Goal: Information Seeking & Learning: Learn about a topic

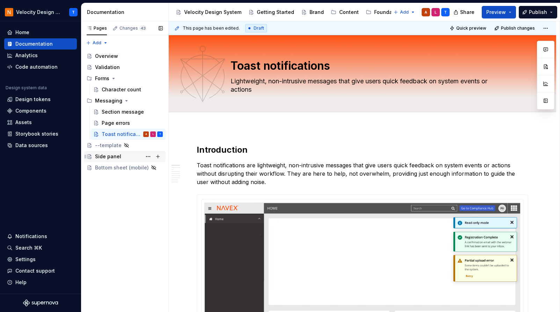
click at [108, 157] on div "Side panel" at bounding box center [108, 156] width 26 height 7
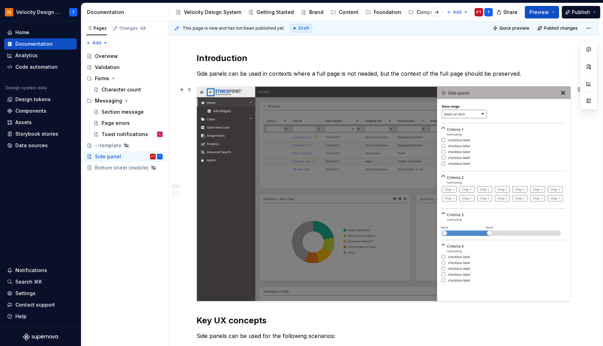
scroll to position [118, 0]
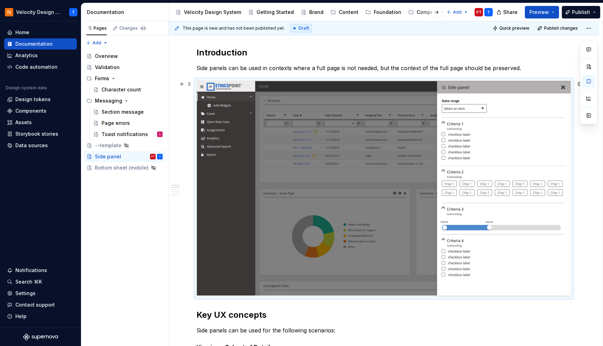
click at [320, 153] on img at bounding box center [384, 189] width 374 height 216
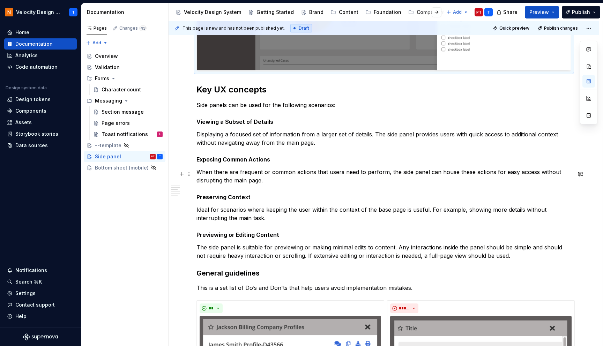
scroll to position [345, 0]
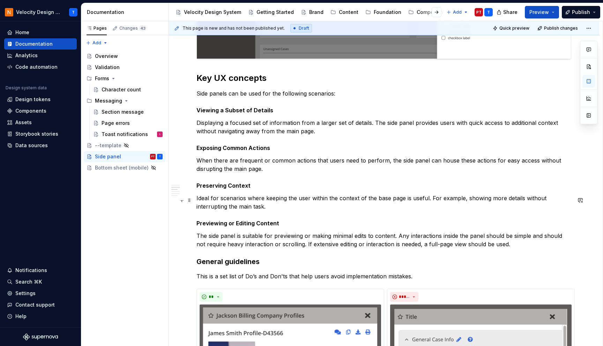
scroll to position [360, 0]
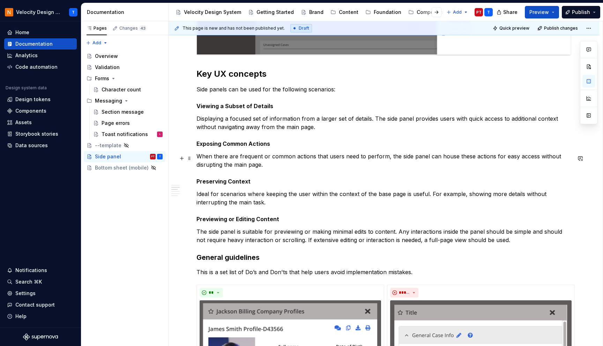
click at [260, 162] on p "When there are frequent or common actions that users need to perform, the side …" at bounding box center [384, 169] width 375 height 34
click at [282, 146] on p "Displaying a focused set of information from a larger set of details. The side …" at bounding box center [384, 132] width 375 height 34
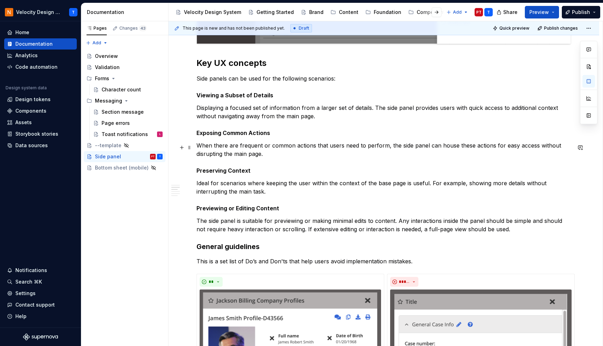
scroll to position [371, 0]
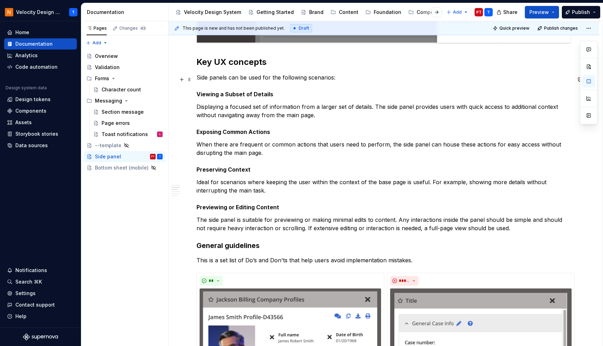
click at [255, 79] on p "Side panels can be used for the following scenarios: Viewing a Subset of Details" at bounding box center [384, 85] width 375 height 25
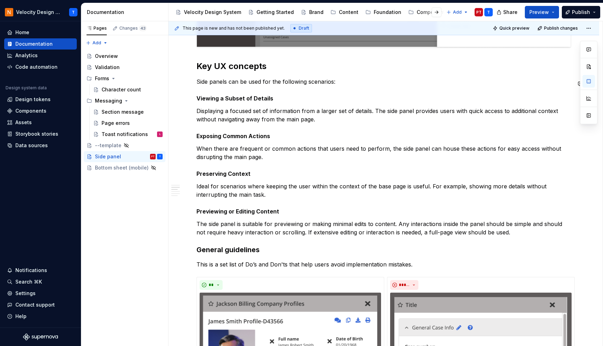
scroll to position [367, 0]
click at [242, 101] on strong "Viewing a Subset of Details" at bounding box center [235, 98] width 77 height 7
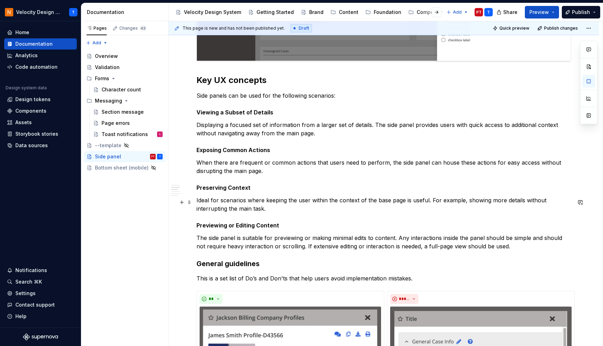
scroll to position [367, 0]
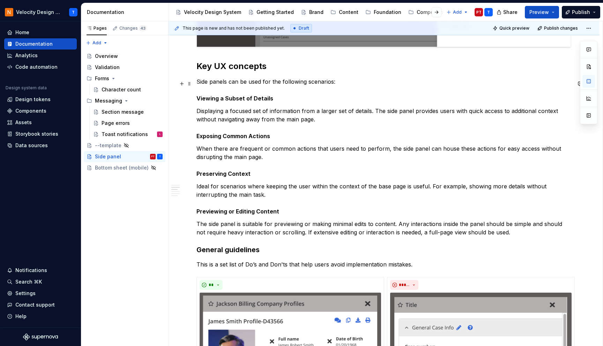
click at [312, 101] on p "Side panels can be used for the following scenarios: Viewing a Subset of Details" at bounding box center [384, 89] width 375 height 25
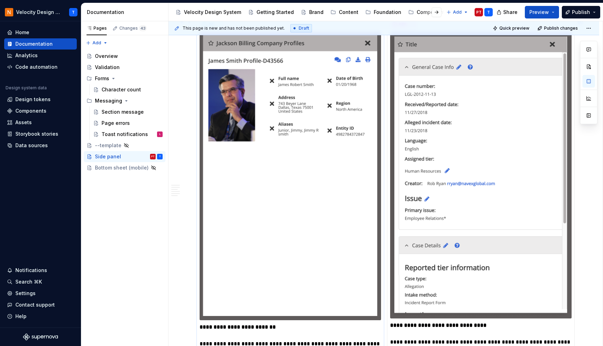
scroll to position [624, 0]
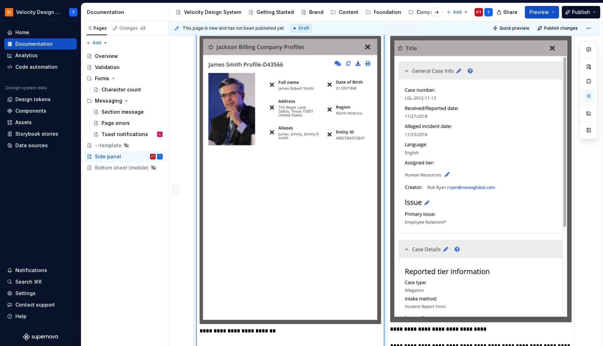
click at [270, 138] on img at bounding box center [291, 180] width 182 height 288
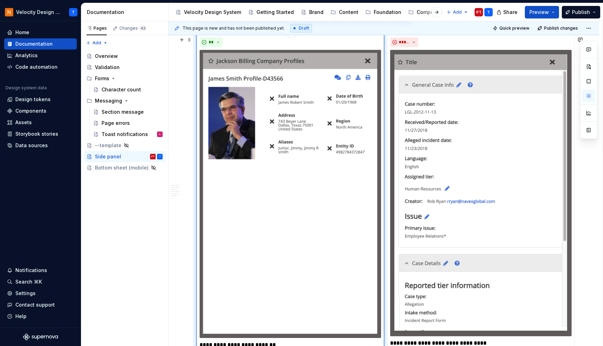
scroll to position [598, 0]
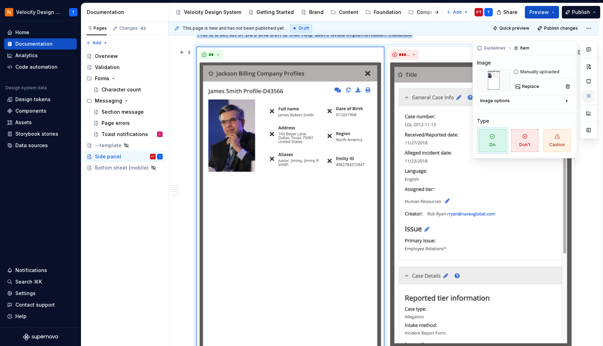
click at [559, 96] on button "button" at bounding box center [589, 96] width 13 height 13
click at [538, 102] on div "Image options" at bounding box center [522, 102] width 84 height 8
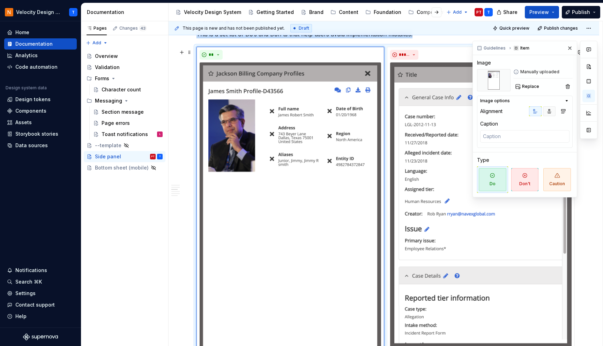
click at [551, 111] on icon "button" at bounding box center [550, 112] width 6 height 6
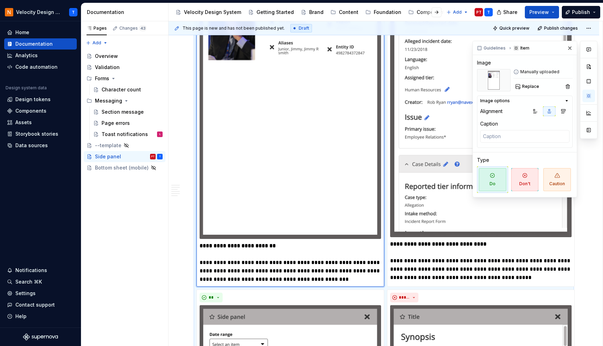
scroll to position [717, 0]
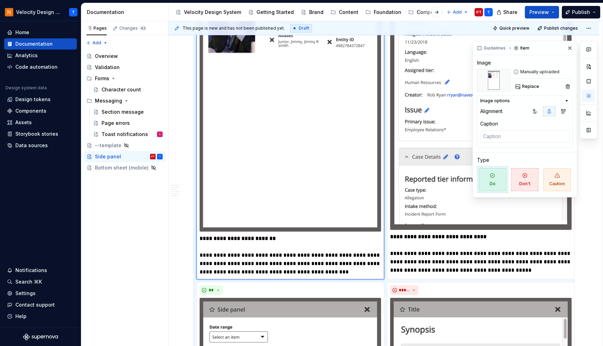
click at [331, 261] on p "**********" at bounding box center [291, 256] width 182 height 42
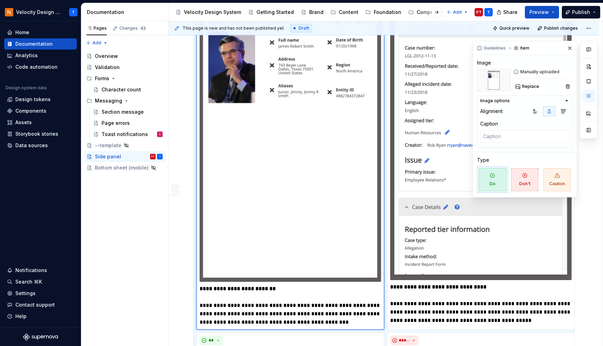
scroll to position [669, 0]
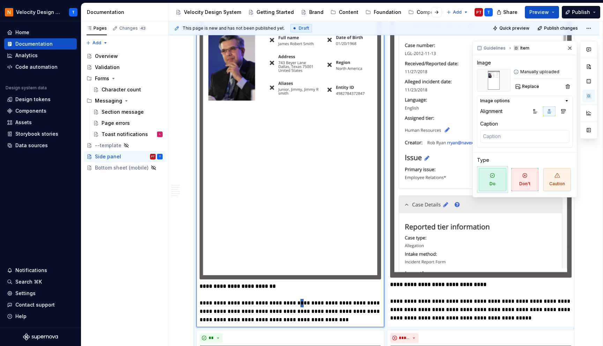
click at [295, 301] on p "**********" at bounding box center [291, 303] width 182 height 42
click at [559, 103] on icon "button" at bounding box center [567, 101] width 6 height 6
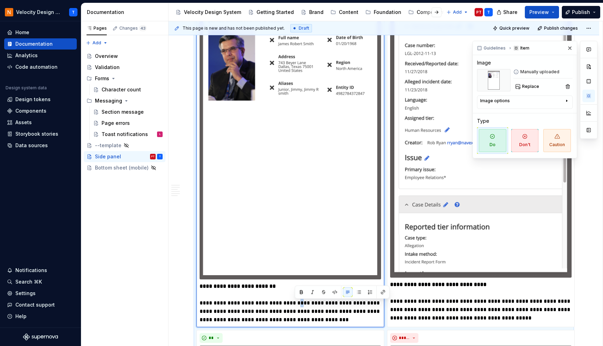
click at [559, 103] on icon "button" at bounding box center [567, 101] width 6 height 6
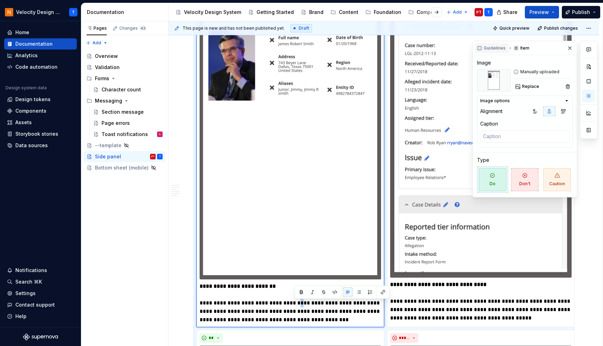
click at [500, 45] on span "Guidelines" at bounding box center [495, 48] width 22 height 6
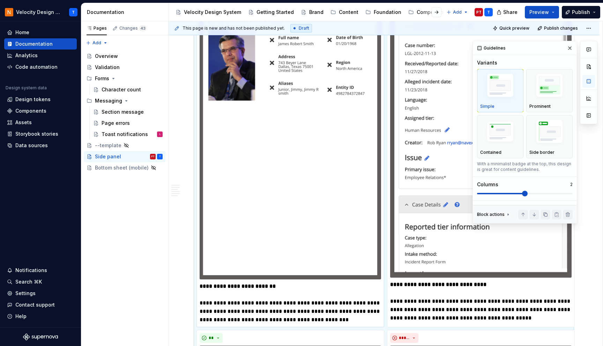
click at [253, 302] on p "**********" at bounding box center [291, 303] width 182 height 42
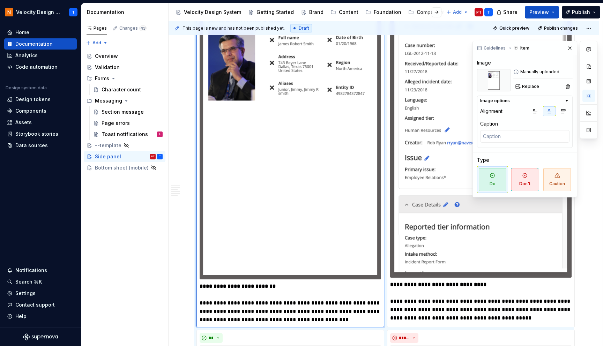
click at [220, 287] on strong "**********" at bounding box center [238, 286] width 76 height 5
click at [239, 289] on strong "**********" at bounding box center [238, 286] width 76 height 5
click at [310, 294] on p "**********" at bounding box center [291, 303] width 182 height 42
click at [261, 312] on p "**********" at bounding box center [291, 303] width 182 height 42
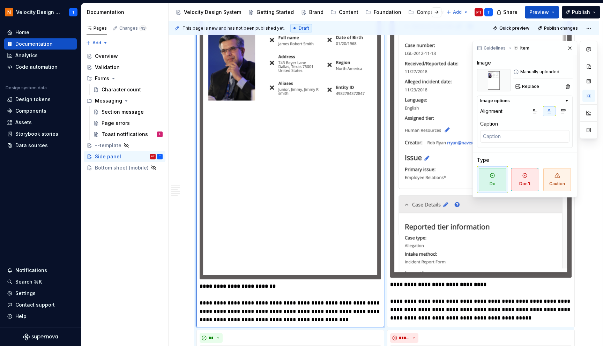
click at [559, 164] on div at bounding box center [588, 119] width 17 height 157
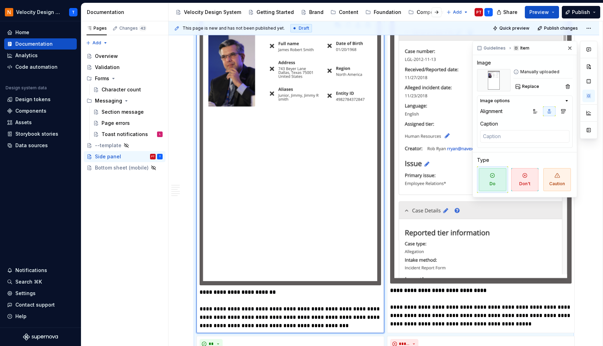
scroll to position [691, 0]
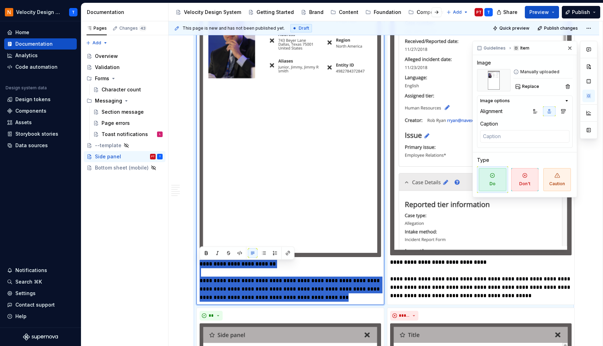
drag, startPoint x: 341, startPoint y: 301, endPoint x: 185, endPoint y: 258, distance: 161.2
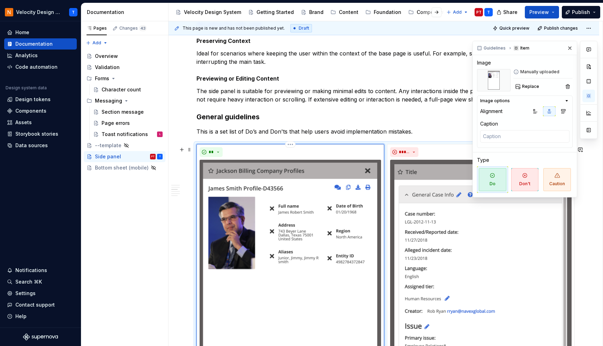
scroll to position [487, 0]
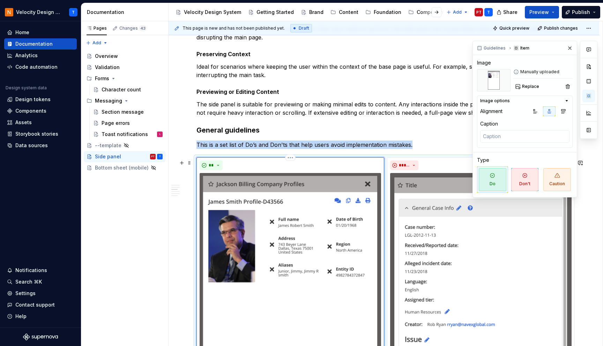
click at [261, 167] on div "**" at bounding box center [291, 166] width 182 height 10
click at [267, 169] on div "**" at bounding box center [291, 166] width 182 height 10
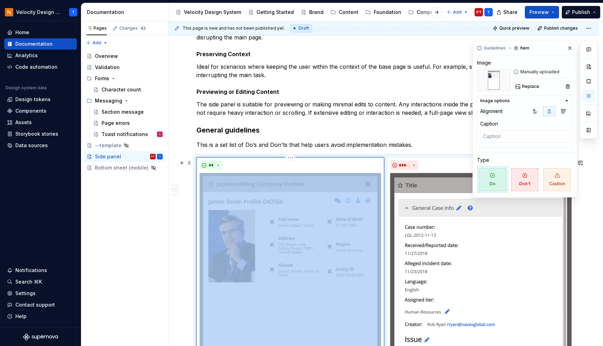
drag, startPoint x: 267, startPoint y: 169, endPoint x: 254, endPoint y: 169, distance: 13.3
click at [259, 169] on body "Velocity Design System by NAVEX T Home Documentation Analytics Code automation …" at bounding box center [301, 173] width 603 height 346
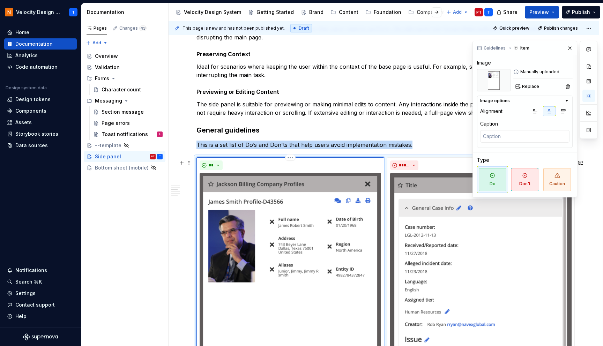
click at [254, 169] on div "**" at bounding box center [291, 166] width 182 height 10
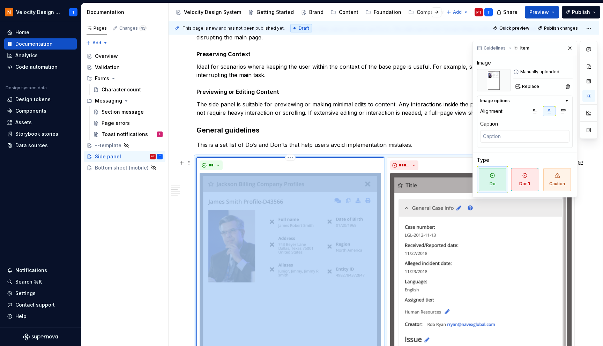
click at [254, 169] on div "**" at bounding box center [291, 166] width 182 height 10
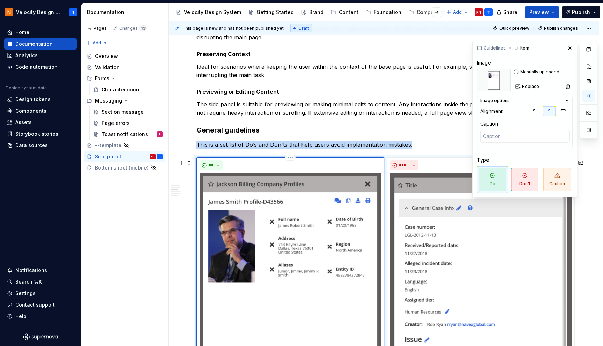
click at [201, 185] on img at bounding box center [291, 317] width 182 height 288
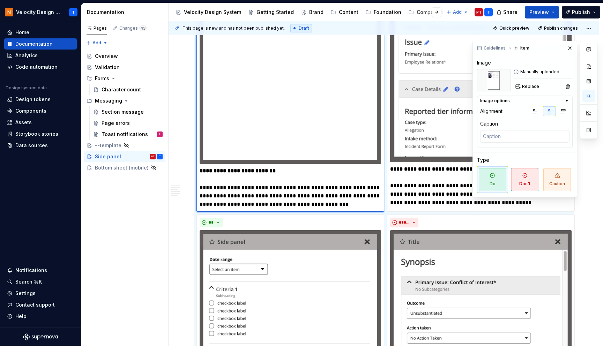
scroll to position [790, 0]
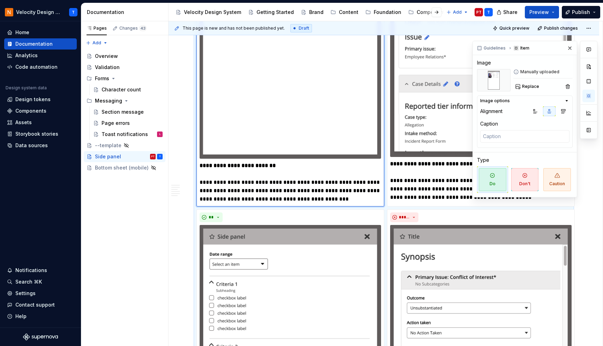
click at [292, 182] on p "**********" at bounding box center [291, 183] width 182 height 42
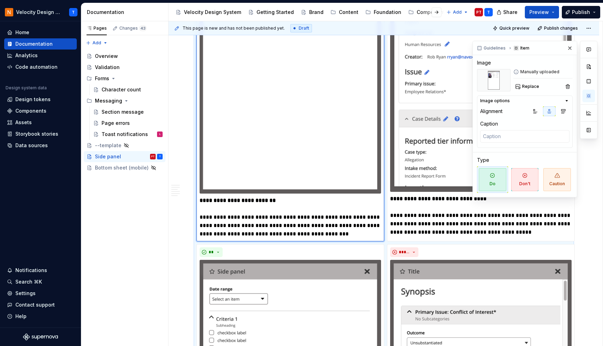
scroll to position [741, 0]
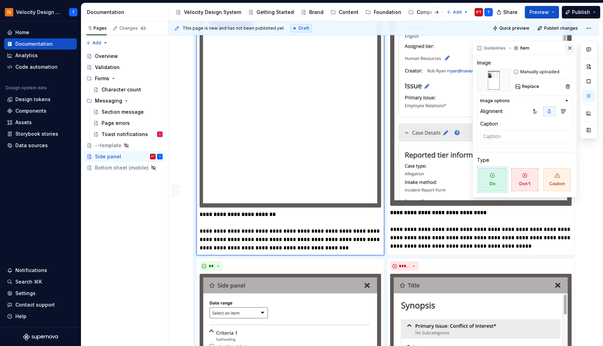
click at [559, 47] on button "button" at bounding box center [570, 48] width 10 height 10
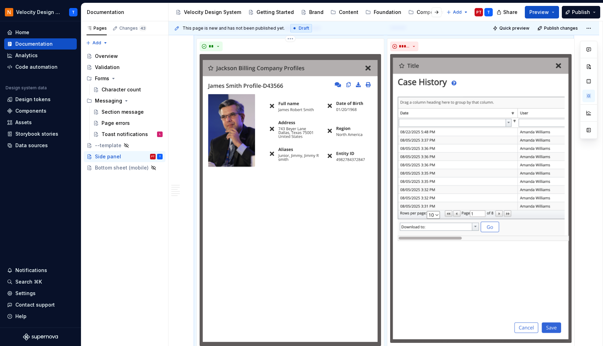
scroll to position [1686, 0]
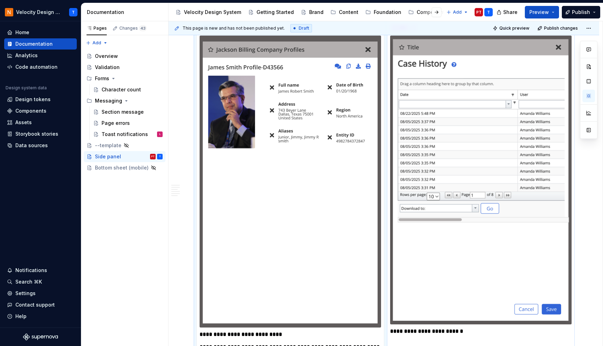
click at [485, 99] on img at bounding box center [481, 180] width 182 height 289
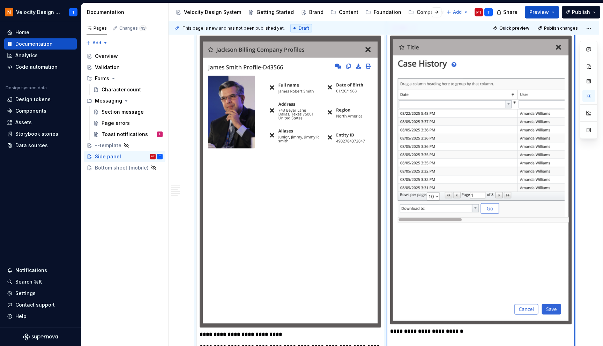
click at [424, 72] on img at bounding box center [481, 180] width 182 height 289
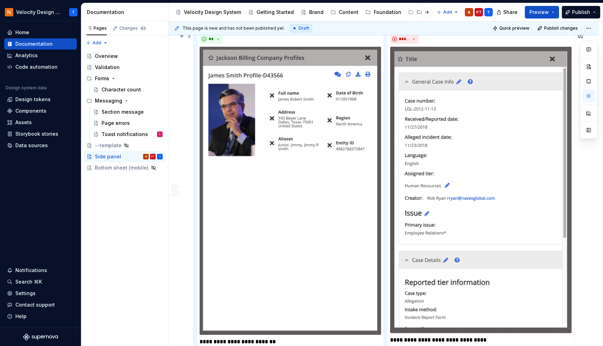
scroll to position [615, 0]
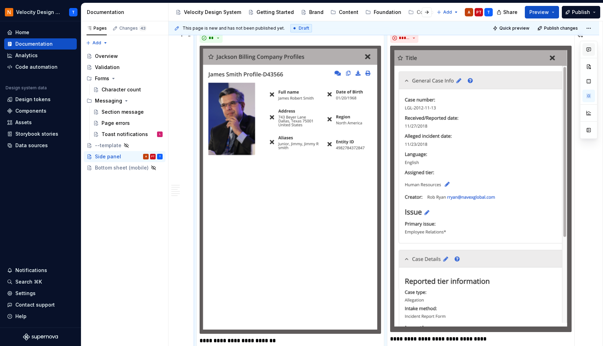
click at [559, 50] on icon "button" at bounding box center [589, 50] width 6 height 6
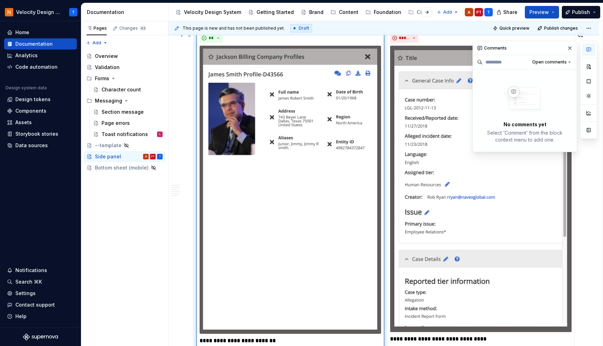
click at [378, 79] on img at bounding box center [291, 190] width 182 height 288
click at [507, 62] on input at bounding box center [504, 62] width 42 height 11
click at [541, 61] on span "Open comments" at bounding box center [549, 62] width 35 height 6
click at [339, 79] on html "Velocity Design System by NAVEX T Home Documentation Analytics Code automation …" at bounding box center [301, 173] width 603 height 346
click at [305, 87] on img at bounding box center [291, 190] width 182 height 288
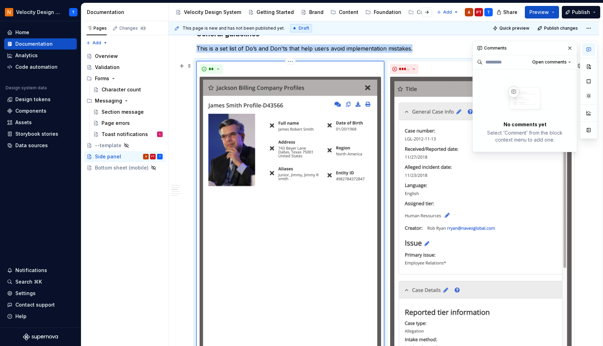
scroll to position [571, 0]
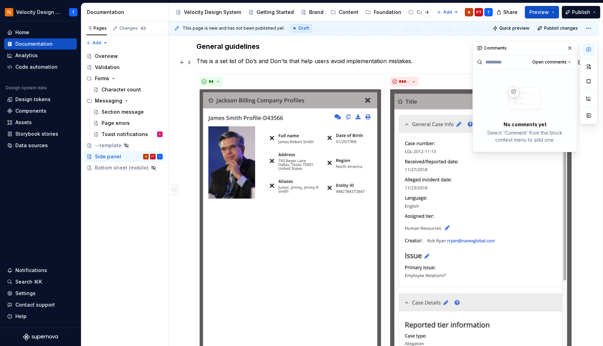
click at [318, 59] on p "This is a set list of Do’s and Don'ts that help users avoid implementation mist…" at bounding box center [384, 61] width 375 height 8
click at [559, 50] on button "button" at bounding box center [570, 48] width 10 height 10
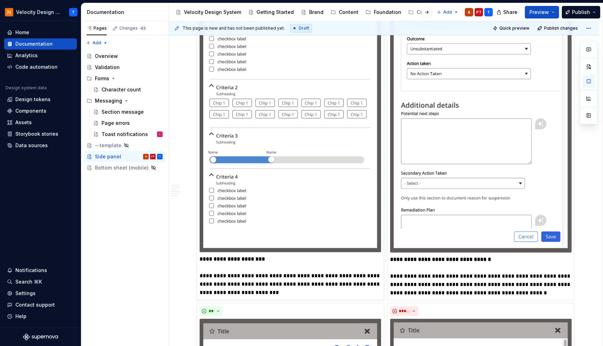
scroll to position [1058, 0]
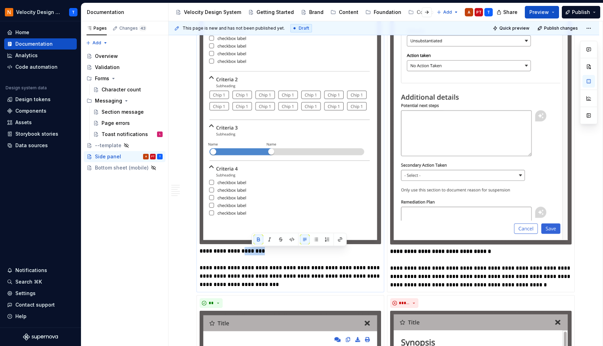
drag, startPoint x: 278, startPoint y: 255, endPoint x: 253, endPoint y: 253, distance: 24.8
click at [253, 253] on p "**********" at bounding box center [291, 268] width 182 height 42
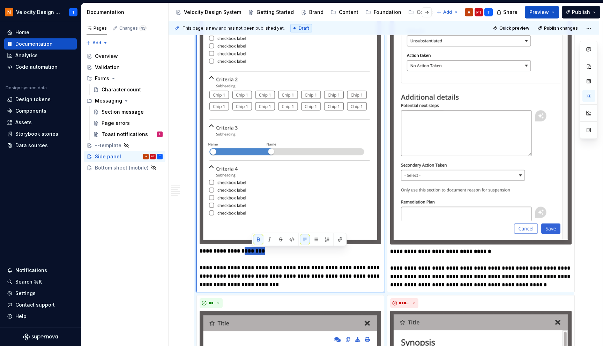
click at [290, 254] on p "**********" at bounding box center [291, 268] width 182 height 42
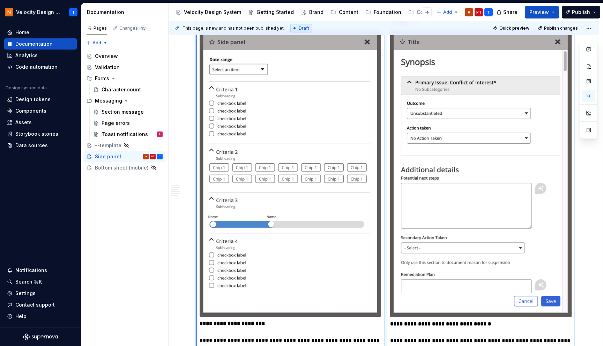
scroll to position [984, 0]
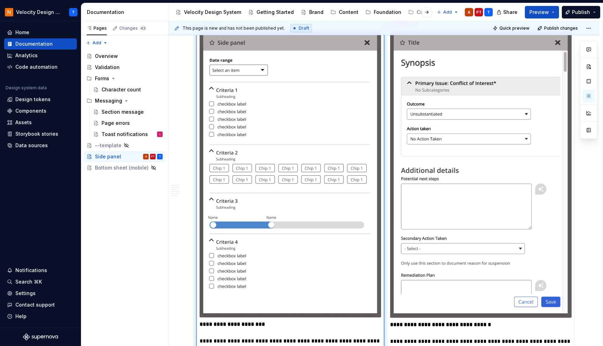
click at [318, 312] on p "**********" at bounding box center [291, 341] width 182 height 42
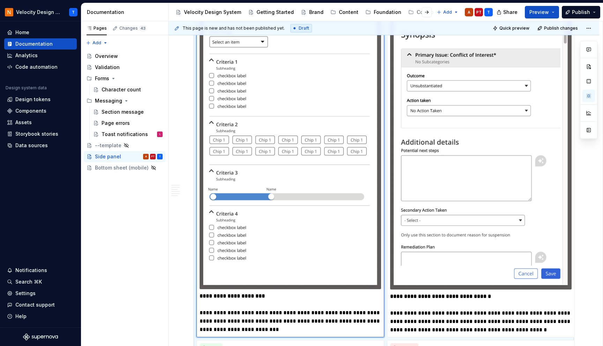
scroll to position [1014, 0]
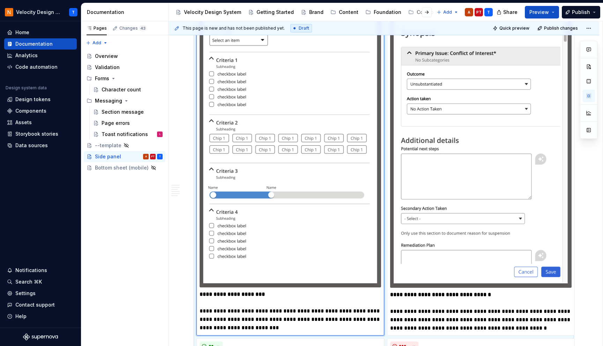
click at [310, 312] on p "**********" at bounding box center [291, 311] width 182 height 42
click at [363, 301] on p "**********" at bounding box center [291, 311] width 182 height 42
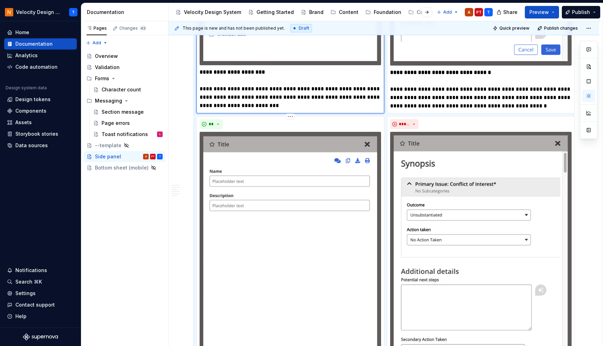
scroll to position [1240, 0]
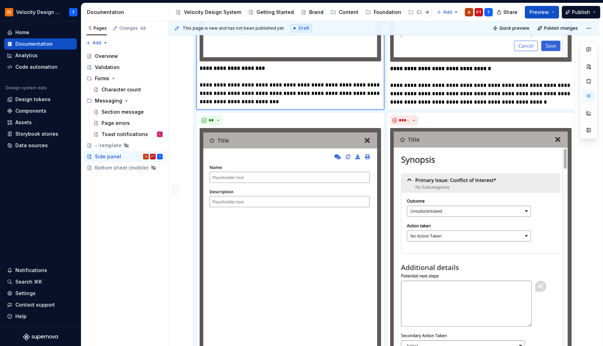
click at [346, 90] on p "**********" at bounding box center [291, 85] width 182 height 42
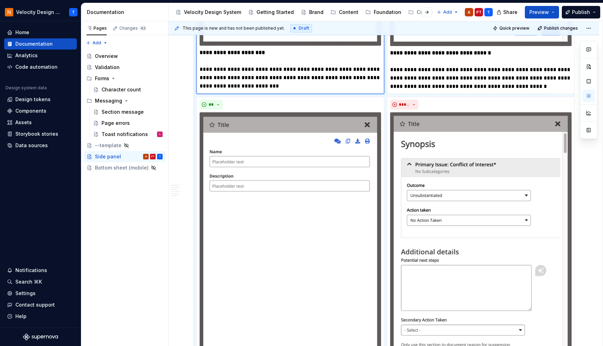
scroll to position [1265, 0]
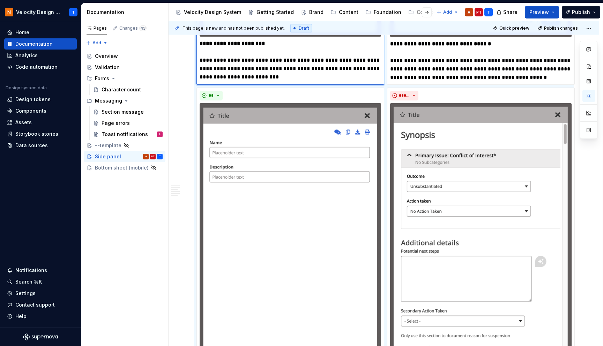
click at [366, 69] on p "**********" at bounding box center [291, 60] width 182 height 42
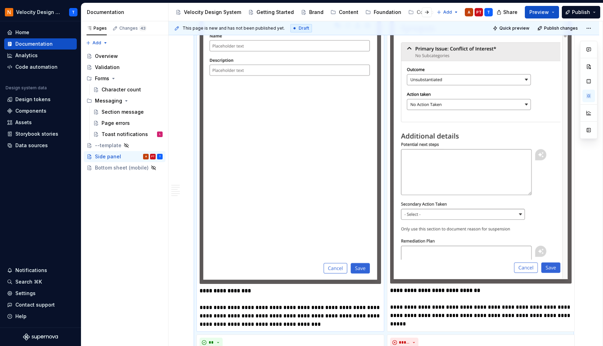
scroll to position [1376, 0]
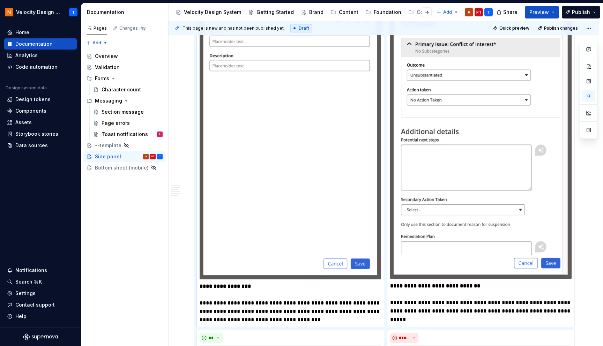
click at [271, 312] on p "**********" at bounding box center [291, 303] width 182 height 42
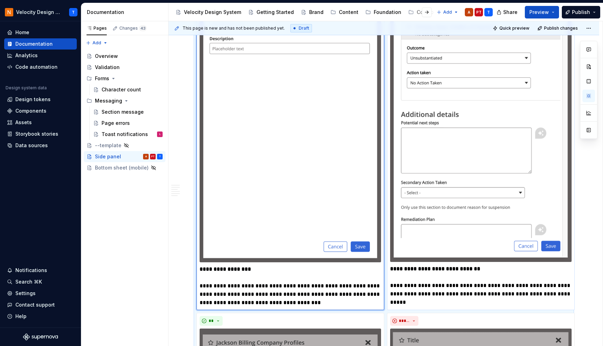
scroll to position [1398, 0]
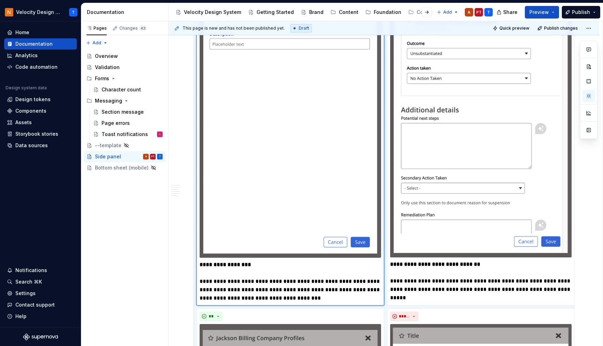
click at [284, 285] on p "**********" at bounding box center [291, 282] width 182 height 42
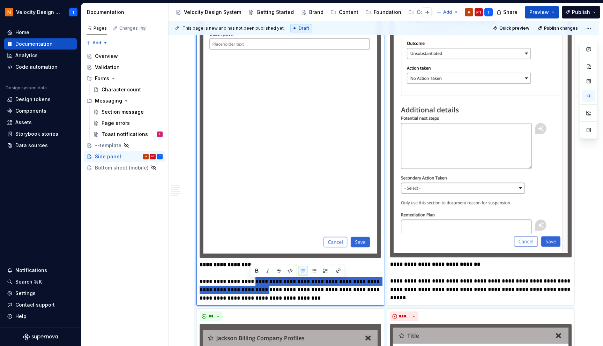
drag, startPoint x: 249, startPoint y: 283, endPoint x: 255, endPoint y: 291, distance: 10.3
click at [255, 291] on p "**********" at bounding box center [291, 282] width 182 height 42
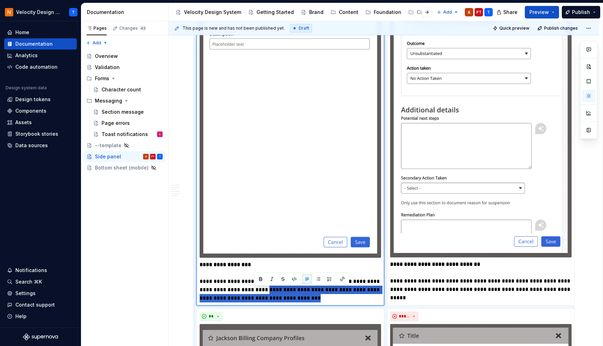
drag, startPoint x: 254, startPoint y: 292, endPoint x: 301, endPoint y: 299, distance: 48.0
click at [301, 299] on p "**********" at bounding box center [291, 282] width 182 height 42
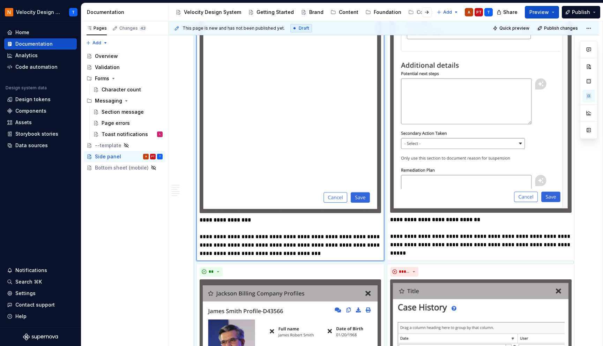
scroll to position [1441, 0]
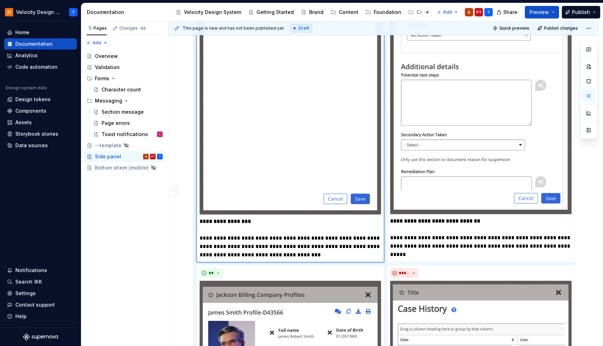
click at [310, 244] on p "**********" at bounding box center [291, 238] width 182 height 42
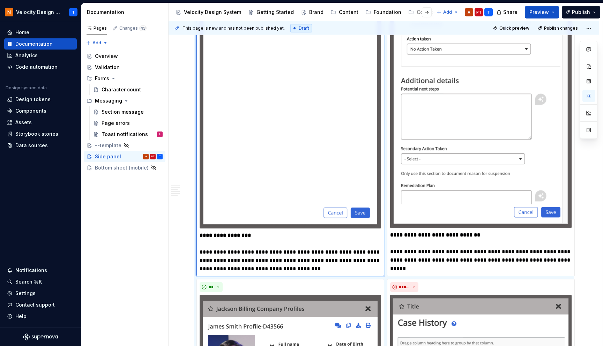
scroll to position [1411, 0]
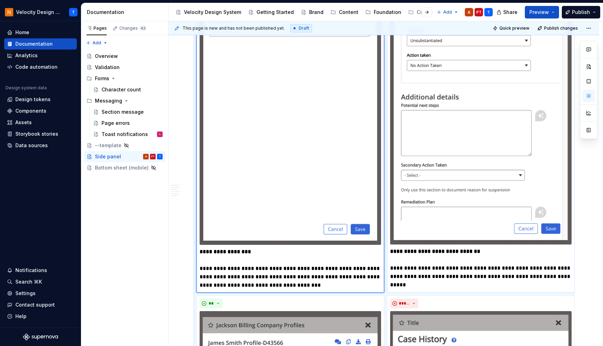
click at [396, 254] on strong "**********" at bounding box center [435, 251] width 90 height 5
type textarea "*"
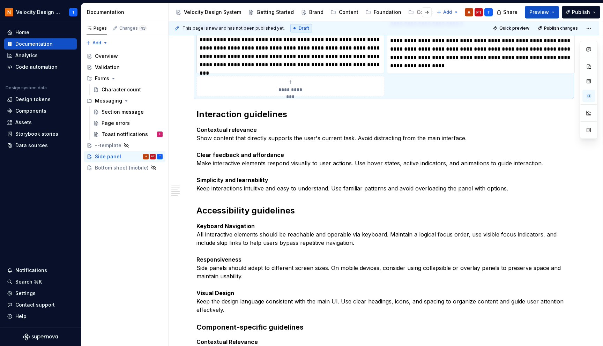
scroll to position [2002, 0]
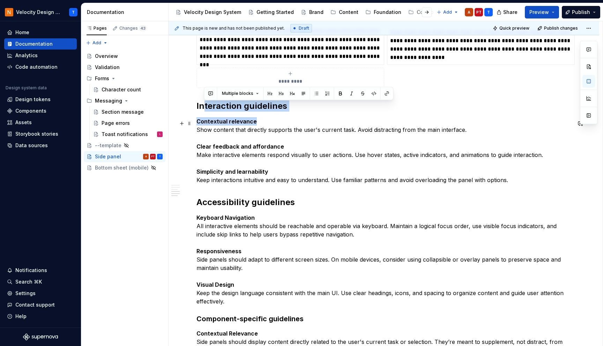
drag, startPoint x: 205, startPoint y: 108, endPoint x: 265, endPoint y: 122, distance: 61.6
click at [265, 122] on p "Contextual relevance Show content that directly supports the user's current tas…" at bounding box center [384, 150] width 375 height 67
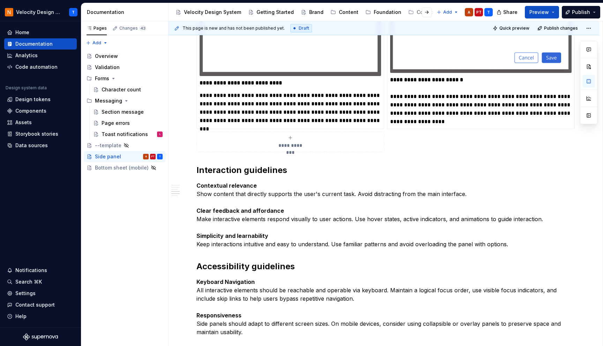
scroll to position [1960, 0]
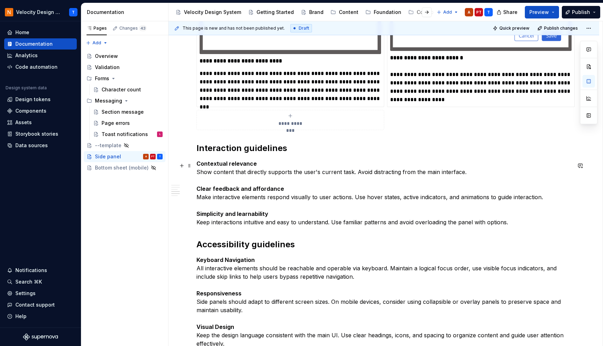
click at [289, 186] on p "Contextual relevance Show content that directly supports the user's current tas…" at bounding box center [384, 193] width 375 height 67
click at [206, 167] on strong "Contextual relevance" at bounding box center [227, 163] width 60 height 7
click at [249, 147] on h2 "Interaction guidelines" at bounding box center [384, 148] width 375 height 11
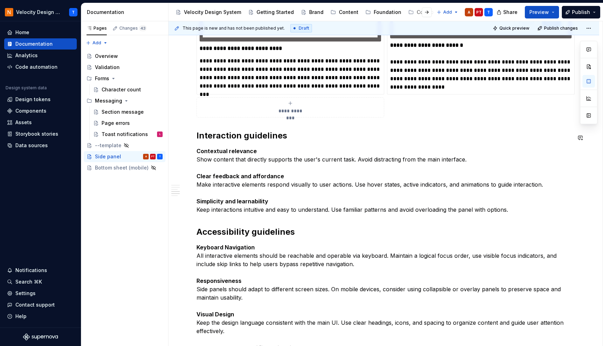
scroll to position [1971, 0]
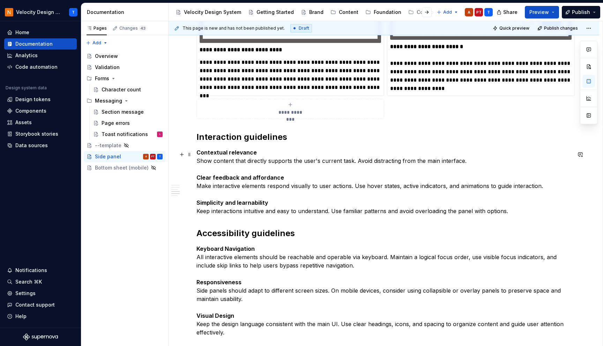
click at [260, 189] on p "Contextual relevance Show content that directly supports the user's current tas…" at bounding box center [384, 181] width 375 height 67
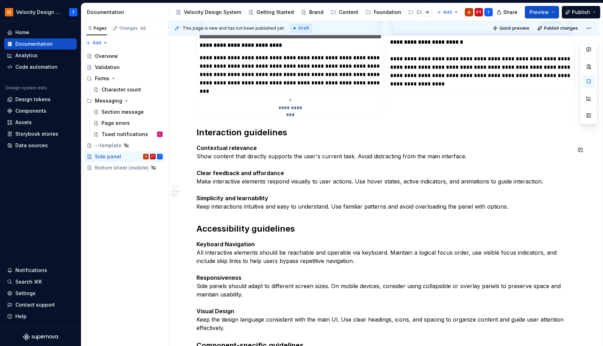
scroll to position [1986, 0]
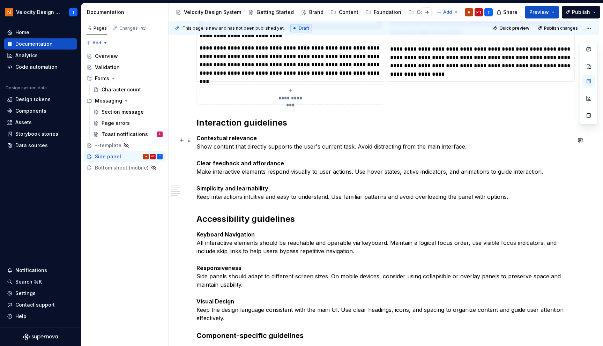
click at [263, 195] on p "Contextual relevance Show content that directly supports the user's current tas…" at bounding box center [384, 167] width 375 height 67
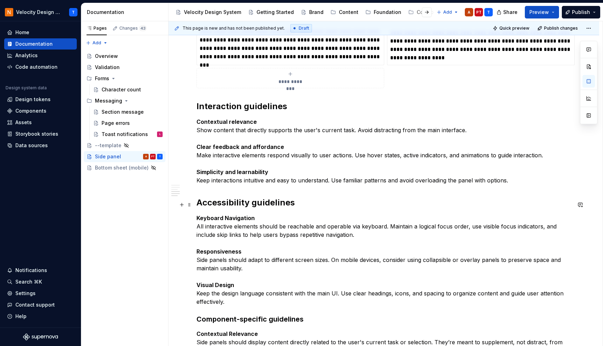
scroll to position [2009, 0]
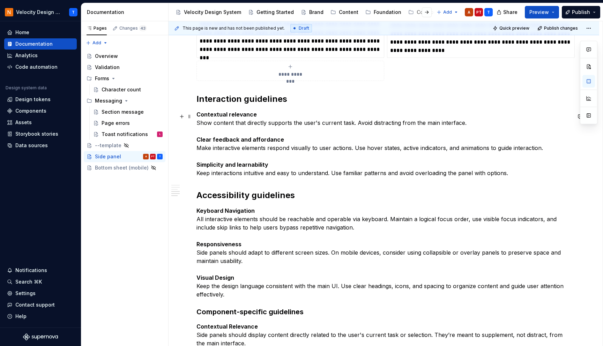
click at [235, 160] on p "Contextual relevance Show content that directly supports the user's current tas…" at bounding box center [384, 143] width 375 height 67
click at [235, 158] on p "Contextual relevance Show content that directly supports the user's current tas…" at bounding box center [384, 143] width 375 height 67
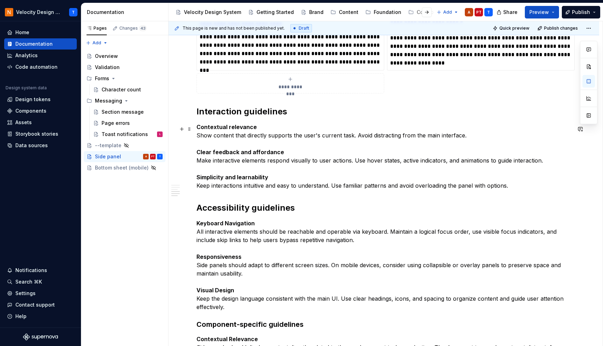
scroll to position [1998, 0]
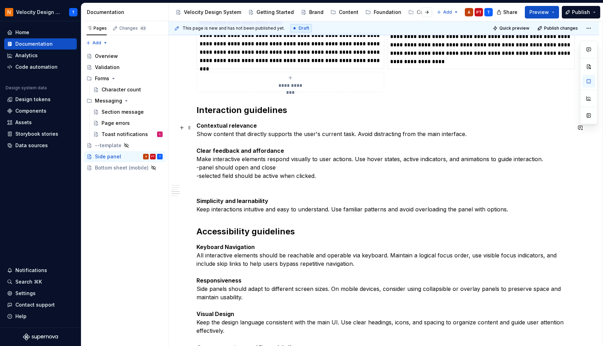
click at [293, 198] on p "Contextual relevance Show content that directly supports the user's current tas…" at bounding box center [384, 167] width 375 height 92
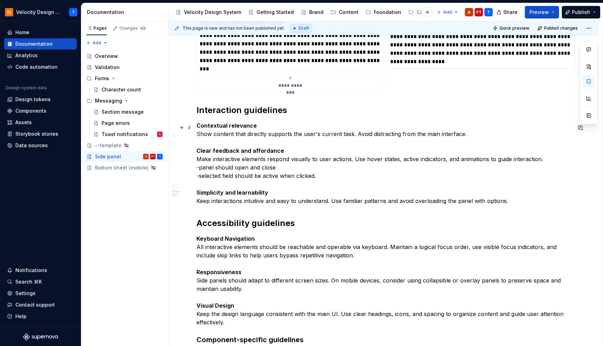
scroll to position [2009, 0]
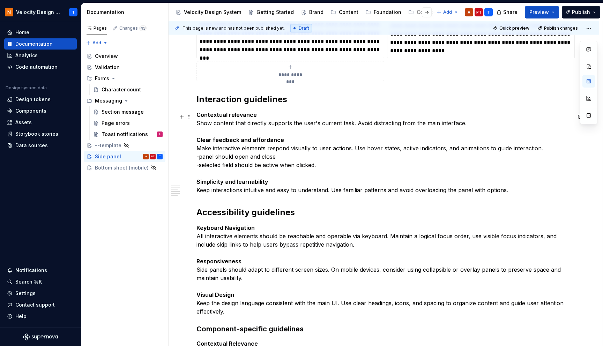
click at [216, 182] on strong "Simplicity and learnability" at bounding box center [233, 181] width 72 height 7
click at [234, 194] on p "Contextual relevance Show content that directly supports the user's current tas…" at bounding box center [384, 153] width 375 height 84
drag, startPoint x: 250, startPoint y: 191, endPoint x: 257, endPoint y: 192, distance: 7.8
click at [257, 192] on p "Contextual relevance Show content that directly supports the user's current tas…" at bounding box center [384, 153] width 375 height 84
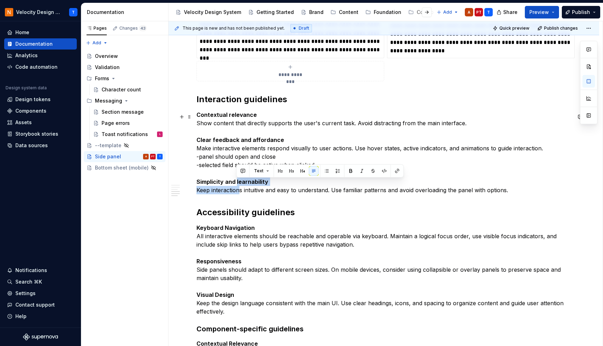
drag, startPoint x: 236, startPoint y: 183, endPoint x: 239, endPoint y: 189, distance: 6.4
click at [239, 191] on p "Contextual relevance Show content that directly supports the user's current tas…" at bounding box center [384, 153] width 375 height 84
click at [297, 188] on p "Contextual relevance Show content that directly supports the user's current tas…" at bounding box center [384, 153] width 375 height 84
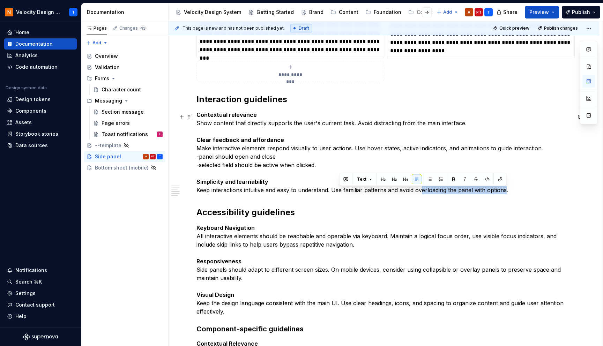
drag, startPoint x: 506, startPoint y: 192, endPoint x: 421, endPoint y: 190, distance: 84.5
click at [421, 190] on p "Contextual relevance Show content that directly supports the user's current tas…" at bounding box center [384, 153] width 375 height 84
click at [417, 192] on p "Contextual relevance Show content that directly supports the user's current tas…" at bounding box center [384, 153] width 375 height 84
drag, startPoint x: 415, startPoint y: 192, endPoint x: 502, endPoint y: 192, distance: 86.6
click at [503, 192] on p "Contextual relevance Show content that directly supports the user's current tas…" at bounding box center [384, 153] width 375 height 84
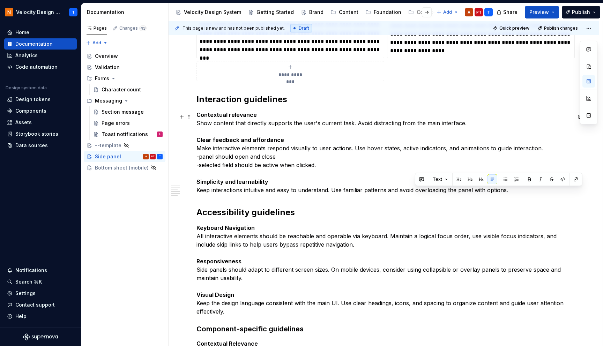
click at [514, 194] on p "Contextual relevance Show content that directly supports the user's current tas…" at bounding box center [384, 153] width 375 height 84
drag, startPoint x: 508, startPoint y: 192, endPoint x: 417, endPoint y: 193, distance: 91.5
click at [417, 193] on p "Contextual relevance Show content that directly supports the user's current tas…" at bounding box center [384, 153] width 375 height 84
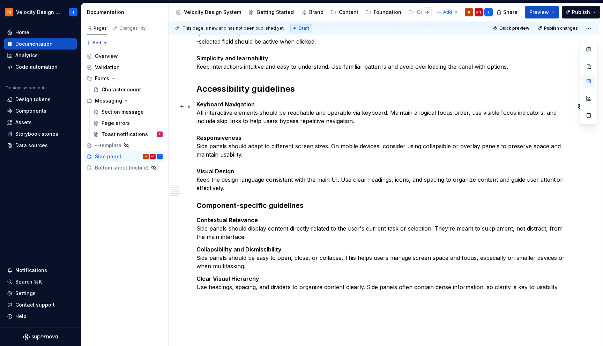
scroll to position [2134, 0]
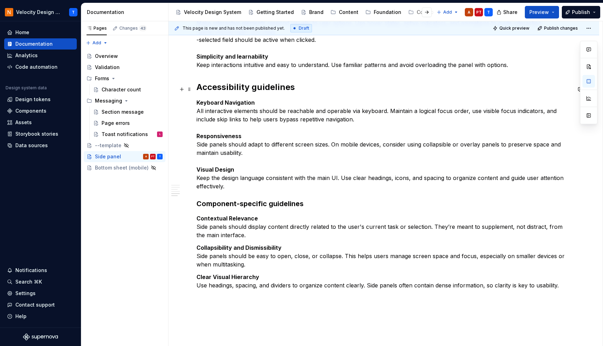
click at [250, 87] on h2 "Accessibility guidelines" at bounding box center [384, 87] width 375 height 11
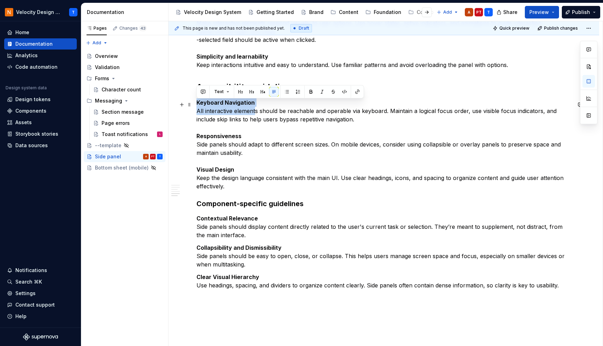
drag, startPoint x: 197, startPoint y: 105, endPoint x: 254, endPoint y: 112, distance: 57.3
click at [254, 112] on p "Keyboard Navigation All interactive elements should be reachable and operable v…" at bounding box center [384, 144] width 375 height 92
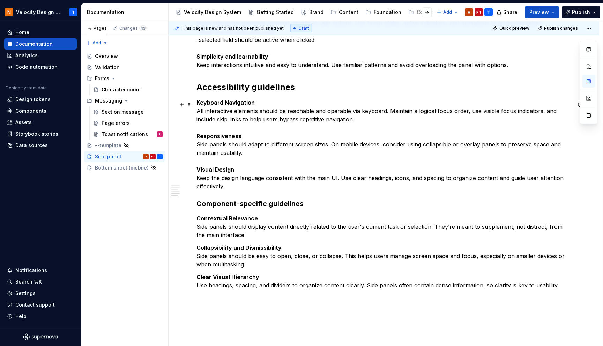
click at [302, 113] on p "Keyboard Navigation All interactive elements should be reachable and operable v…" at bounding box center [384, 144] width 375 height 92
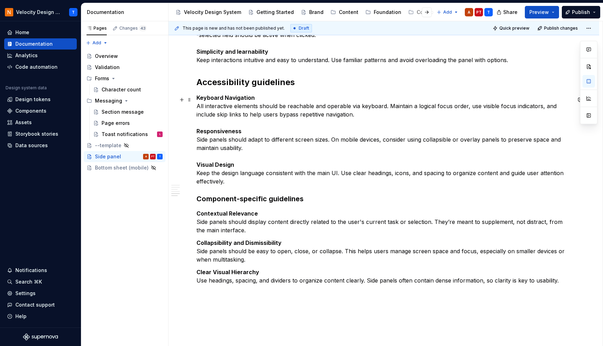
scroll to position [2141, 0]
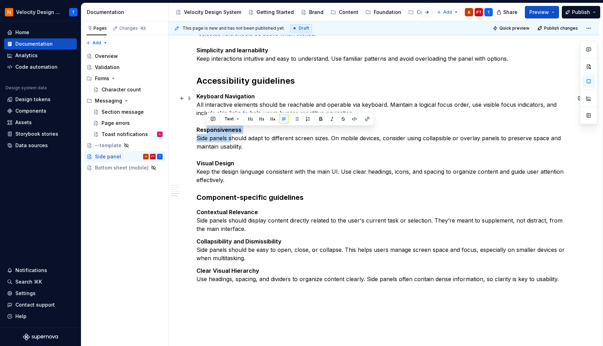
drag, startPoint x: 206, startPoint y: 129, endPoint x: 233, endPoint y: 142, distance: 29.7
click at [233, 142] on p "Keyboard Navigation All interactive elements should be reachable and operable v…" at bounding box center [384, 138] width 375 height 92
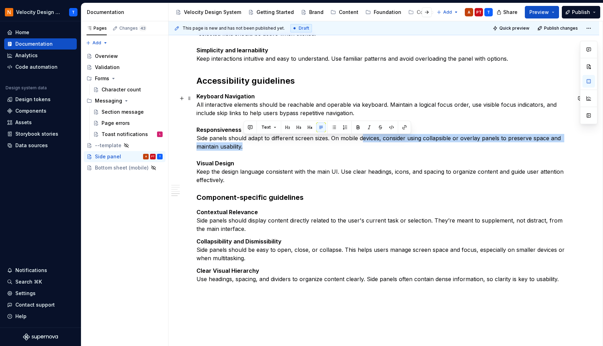
drag, startPoint x: 363, startPoint y: 138, endPoint x: 377, endPoint y: 148, distance: 17.2
click at [377, 148] on p "Keyboard Navigation All interactive elements should be reachable and operable v…" at bounding box center [384, 138] width 375 height 92
click at [377, 146] on p "Keyboard Navigation All interactive elements should be reachable and operable v…" at bounding box center [384, 138] width 375 height 92
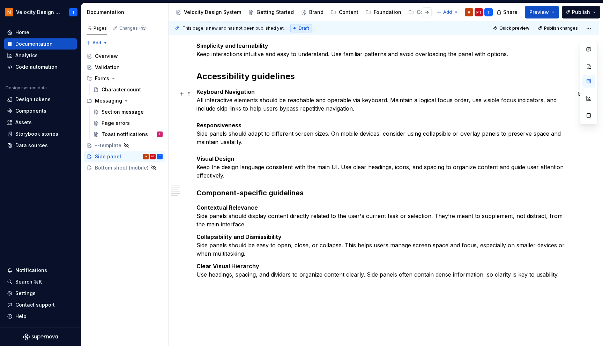
scroll to position [2146, 0]
click at [209, 169] on p "Keyboard Navigation All interactive elements should be reachable and operable v…" at bounding box center [384, 133] width 375 height 92
click at [243, 151] on p "Keyboard Navigation All interactive elements should be reachable and operable v…" at bounding box center [384, 133] width 375 height 92
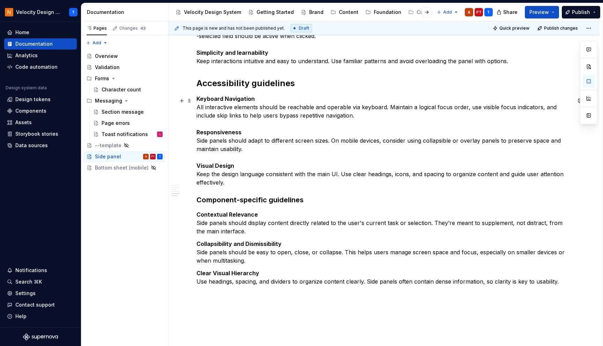
scroll to position [2140, 0]
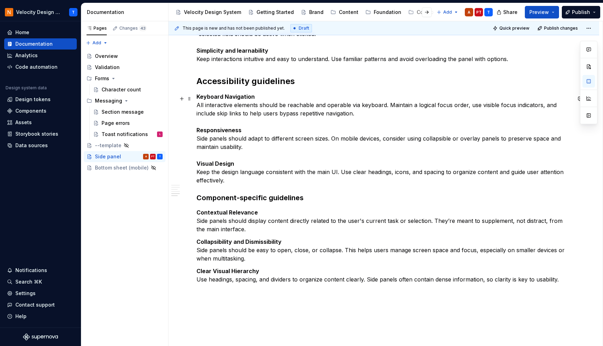
click at [248, 150] on p "Keyboard Navigation All interactive elements should be reachable and operable v…" at bounding box center [384, 139] width 375 height 92
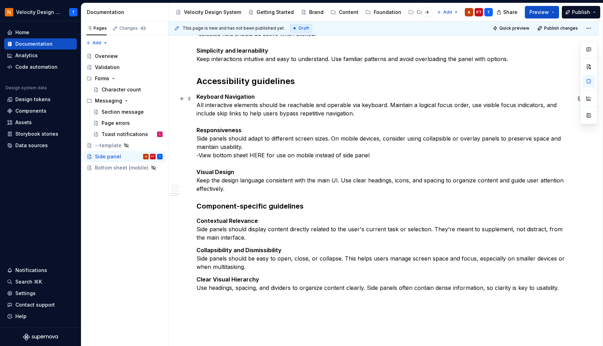
click at [341, 126] on p "Keyboard Navigation All interactive elements should be reachable and operable v…" at bounding box center [384, 143] width 375 height 101
click at [330, 158] on p "Keyboard Navigation All interactive elements should be reachable and operable v…" at bounding box center [384, 143] width 375 height 101
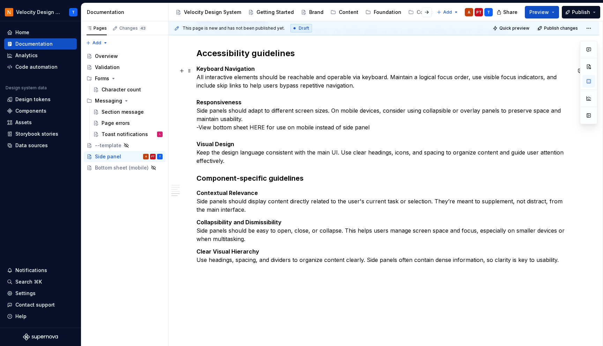
scroll to position [2171, 0]
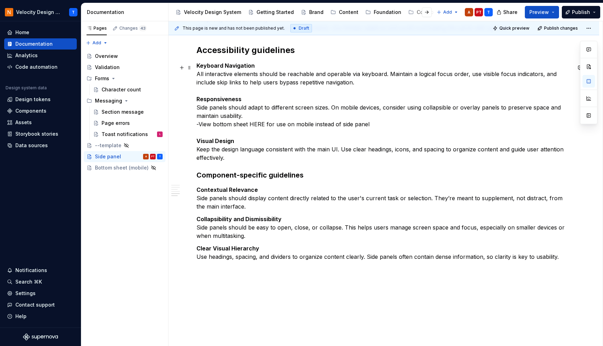
click at [273, 155] on p "Keyboard Navigation All interactive elements should be reachable and operable v…" at bounding box center [384, 111] width 375 height 101
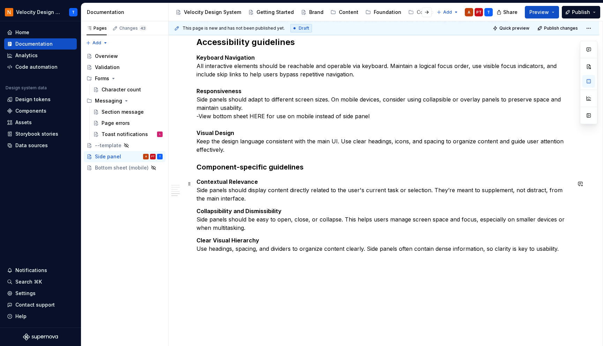
scroll to position [2181, 0]
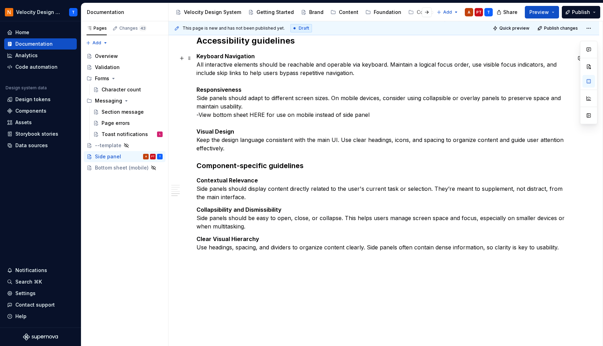
click at [242, 153] on p "Keyboard Navigation All interactive elements should be reachable and operable v…" at bounding box center [384, 102] width 375 height 101
click at [257, 163] on h3 "Component-specific guidelines" at bounding box center [384, 166] width 375 height 10
click at [257, 110] on p "Keyboard Navigation All interactive elements should be reachable and operable v…" at bounding box center [384, 102] width 375 height 101
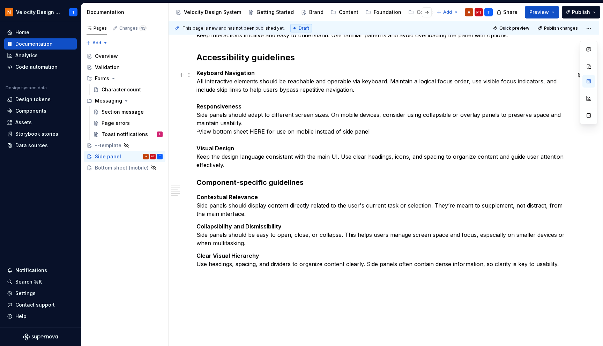
click at [260, 163] on p "Keyboard Navigation All interactive elements should be reachable and operable v…" at bounding box center [384, 119] width 375 height 101
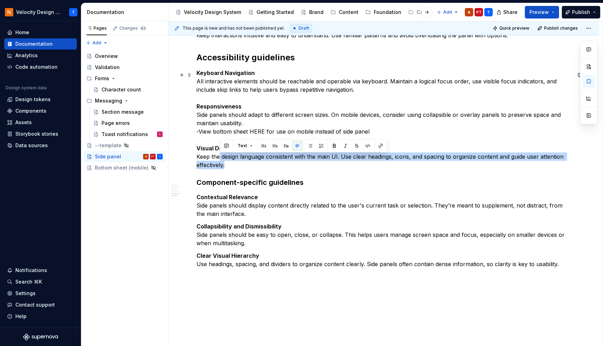
drag, startPoint x: 219, startPoint y: 158, endPoint x: 264, endPoint y: 166, distance: 45.6
click at [264, 166] on p "Keyboard Navigation All interactive elements should be reachable and operable v…" at bounding box center [384, 119] width 375 height 101
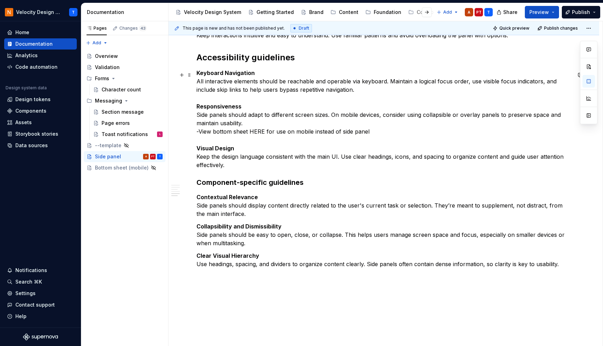
click at [261, 164] on p "Keyboard Navigation All interactive elements should be reachable and operable v…" at bounding box center [384, 119] width 375 height 101
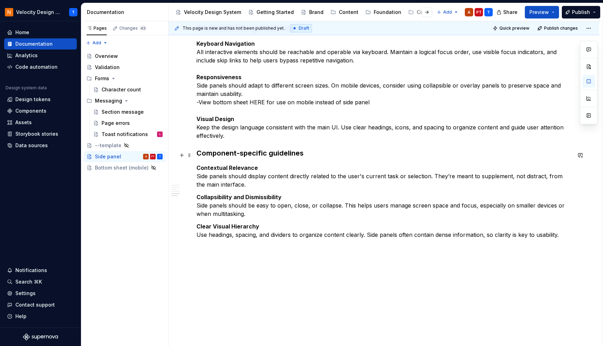
scroll to position [2197, 0]
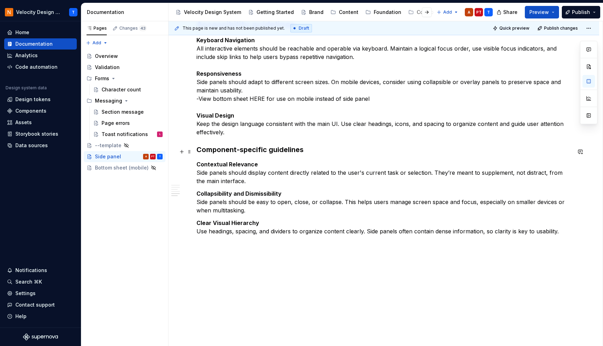
click at [214, 150] on strong "Component-specific guidelines" at bounding box center [250, 150] width 107 height 8
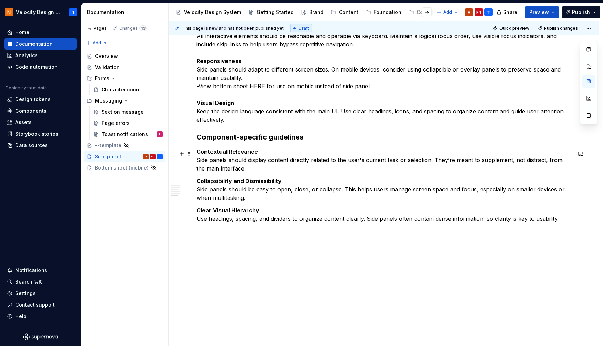
scroll to position [2213, 0]
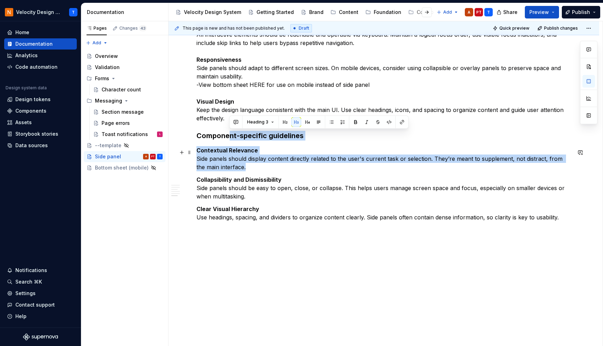
drag, startPoint x: 227, startPoint y: 136, endPoint x: 274, endPoint y: 169, distance: 57.3
click at [274, 169] on p "Contextual Relevance Side panels should display content directly related to the…" at bounding box center [384, 158] width 375 height 25
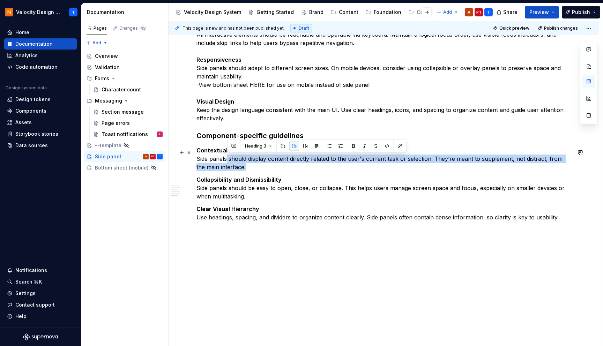
drag, startPoint x: 228, startPoint y: 161, endPoint x: 267, endPoint y: 168, distance: 40.4
click at [267, 168] on p "Contextual Relevance Side panels should display content directly related to the…" at bounding box center [384, 158] width 375 height 25
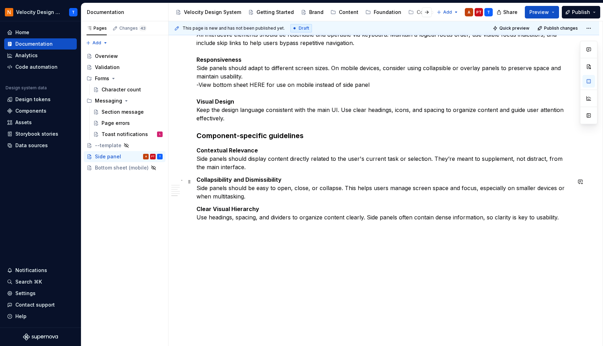
click at [233, 182] on strong "Collapsibility and Dismissibility" at bounding box center [239, 179] width 85 height 7
click at [237, 157] on p "Contextual Relevance Side panels should display content directly related to the…" at bounding box center [384, 158] width 375 height 25
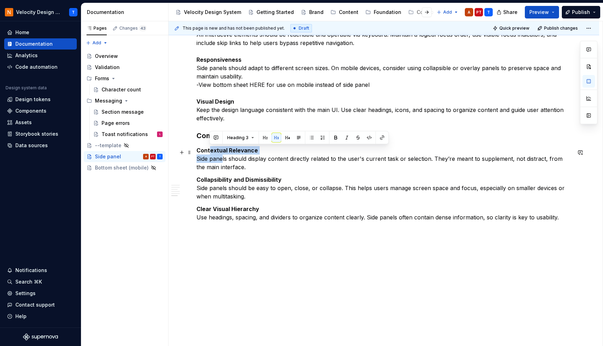
drag, startPoint x: 209, startPoint y: 150, endPoint x: 222, endPoint y: 160, distance: 15.8
click at [222, 160] on p "Contextual Relevance Side panels should display content directly related to the…" at bounding box center [384, 158] width 375 height 25
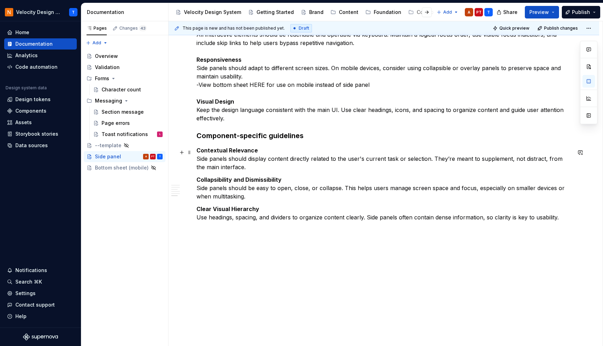
click at [214, 155] on p "Contextual Relevance Side panels should display content directly related to the…" at bounding box center [384, 158] width 375 height 25
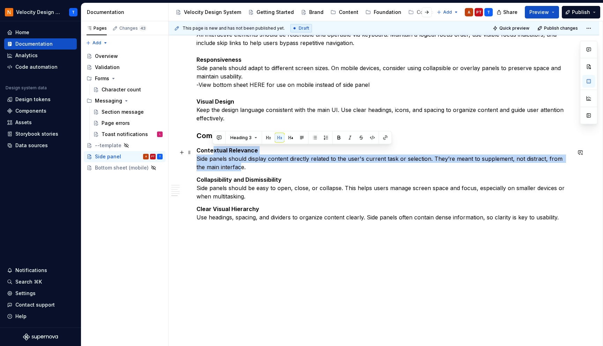
drag, startPoint x: 213, startPoint y: 149, endPoint x: 232, endPoint y: 164, distance: 23.8
click at [232, 164] on p "Contextual Relevance Side panels should display content directly related to the…" at bounding box center [384, 158] width 375 height 25
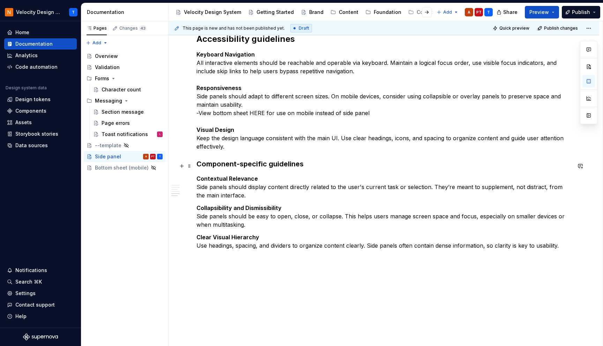
scroll to position [2183, 0]
click at [250, 191] on p "Contextual Relevance Side panels should display content directly related to the…" at bounding box center [384, 186] width 375 height 25
click at [270, 218] on p "Collapsibility and Dismissibility Side panels should be easy to open, close, or…" at bounding box center [384, 216] width 375 height 25
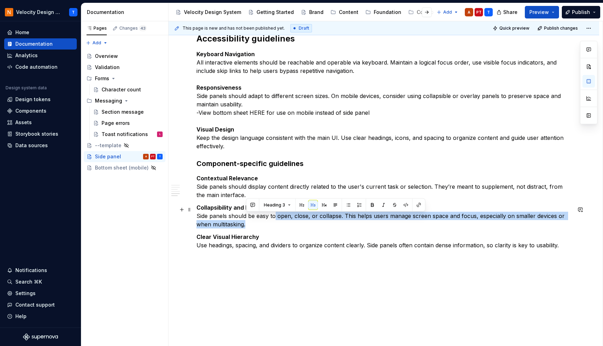
drag, startPoint x: 275, startPoint y: 218, endPoint x: 279, endPoint y: 224, distance: 7.4
click at [279, 224] on p "Collapsibility and Dismissibility Side panels should be easy to open, close, or…" at bounding box center [384, 216] width 375 height 25
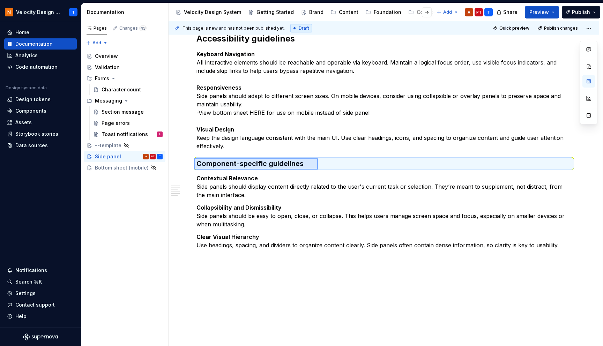
drag, startPoint x: 194, startPoint y: 170, endPoint x: 318, endPoint y: 158, distance: 124.4
click at [318, 158] on div "This page is new and has not been published yet. Draft Quick preview Publish ch…" at bounding box center [386, 183] width 434 height 325
click at [317, 164] on h3 "Component-specific guidelines" at bounding box center [384, 164] width 375 height 10
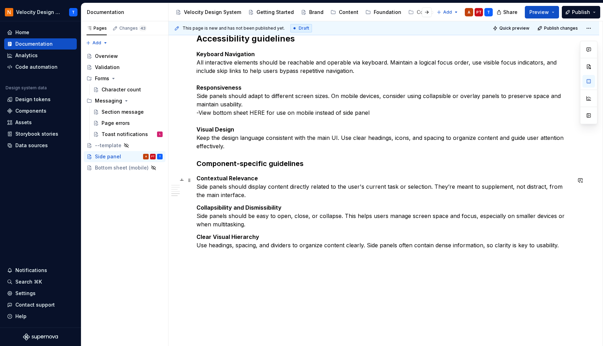
click at [268, 193] on p "Contextual Relevance Side panels should display content directly related to the…" at bounding box center [384, 186] width 375 height 25
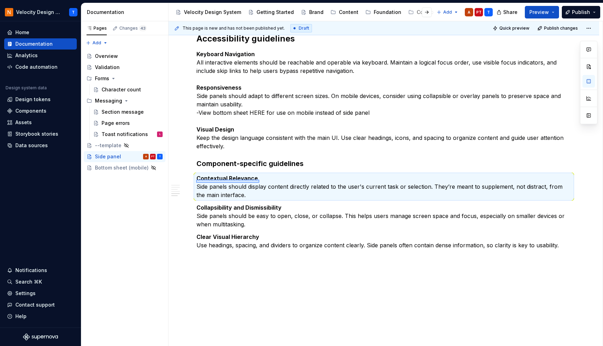
drag, startPoint x: 196, startPoint y: 180, endPoint x: 258, endPoint y: 183, distance: 61.9
click at [259, 183] on div "This page is new and has not been published yet. Draft Quick preview Publish ch…" at bounding box center [386, 183] width 434 height 325
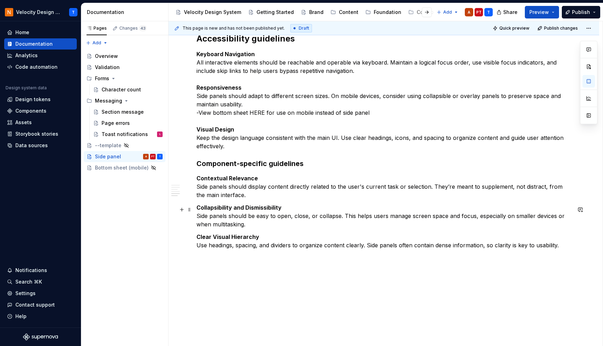
click at [244, 209] on strong "Collapsibility and Dismissibility" at bounding box center [239, 207] width 85 height 7
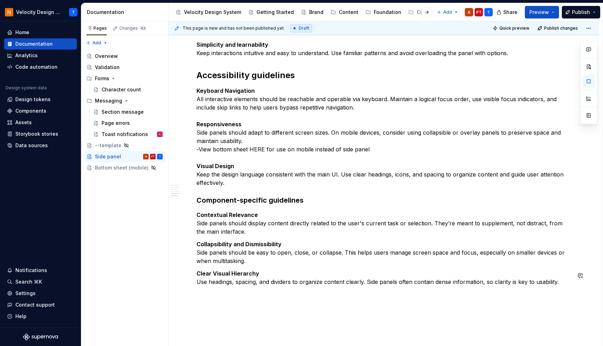
scroll to position [2141, 0]
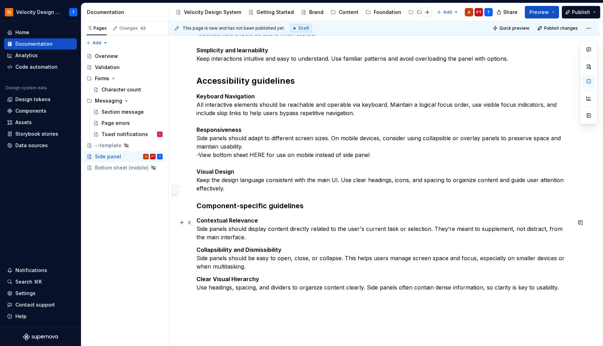
click at [236, 242] on p "Contextual Relevance Side panels should display content directly related to the…" at bounding box center [384, 228] width 375 height 25
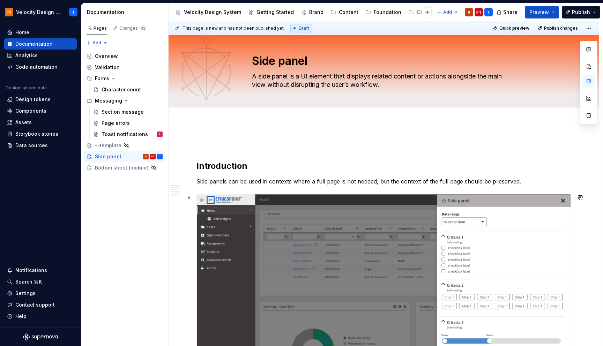
scroll to position [0, 0]
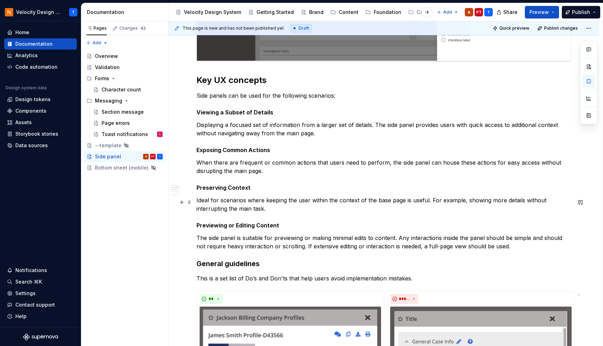
scroll to position [469, 0]
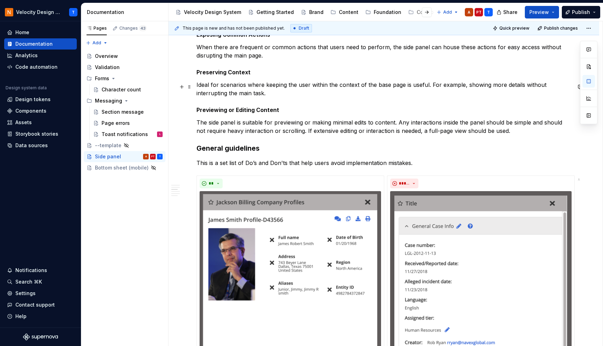
click at [242, 108] on p "Ideal for scenarios where keeping the user within the context of the base page …" at bounding box center [384, 98] width 375 height 34
click at [245, 113] on strong "Previewing or Editing Content" at bounding box center [238, 109] width 83 height 7
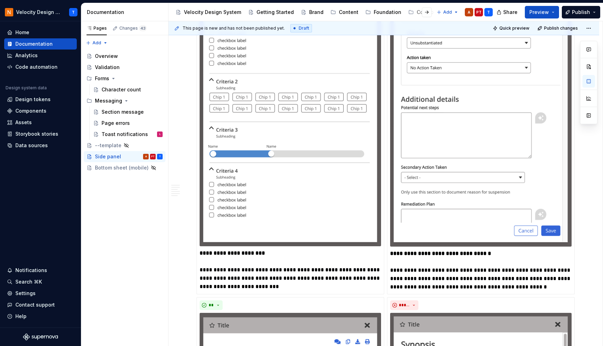
scroll to position [1060, 0]
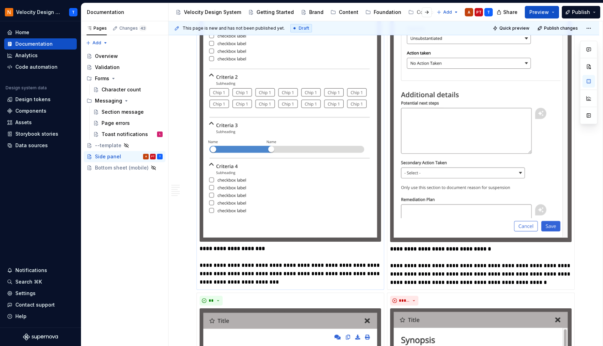
click at [254, 262] on p "**********" at bounding box center [291, 266] width 182 height 42
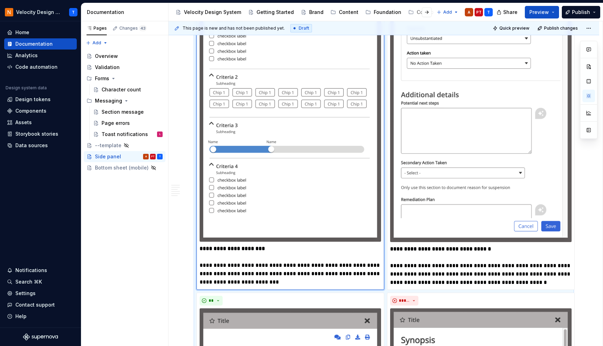
click at [253, 267] on p "**********" at bounding box center [291, 266] width 182 height 42
click at [369, 262] on p "**********" at bounding box center [291, 266] width 182 height 42
click at [368, 266] on p "**********" at bounding box center [291, 266] width 182 height 42
click at [368, 274] on p "**********" at bounding box center [291, 266] width 182 height 42
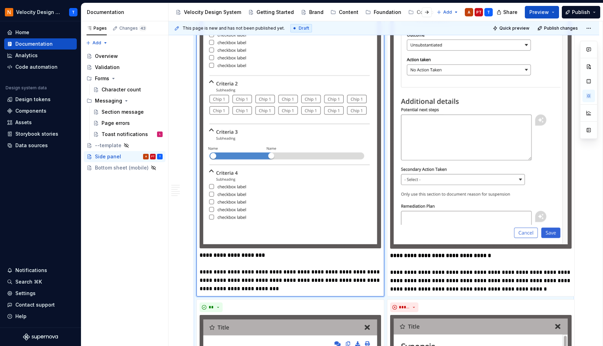
click at [190, 120] on div "**********" at bounding box center [384, 290] width 431 height 2430
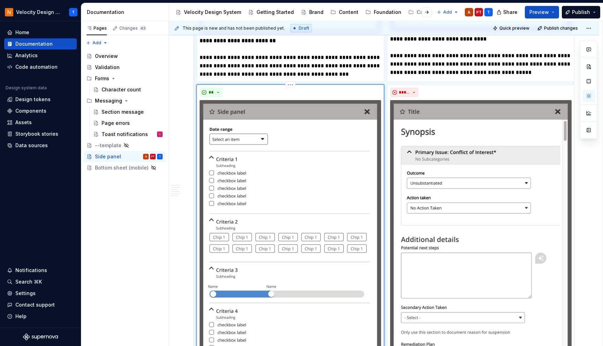
scroll to position [913, 0]
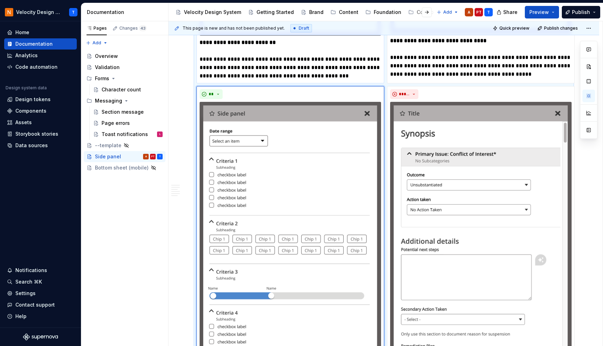
click at [260, 72] on p "**********" at bounding box center [291, 59] width 182 height 42
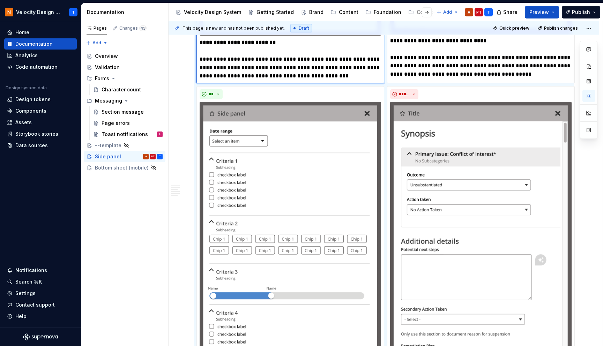
click at [252, 64] on p "**********" at bounding box center [291, 59] width 182 height 42
click at [209, 68] on p "**********" at bounding box center [291, 59] width 182 height 42
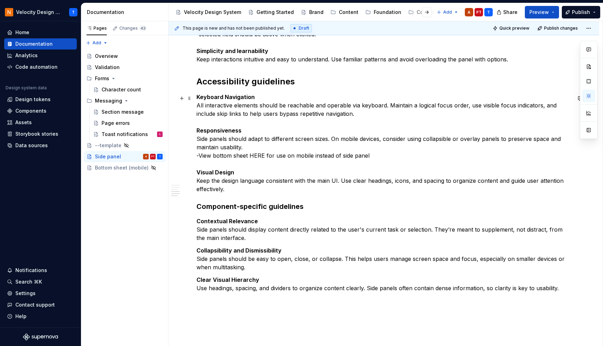
scroll to position [2213, 0]
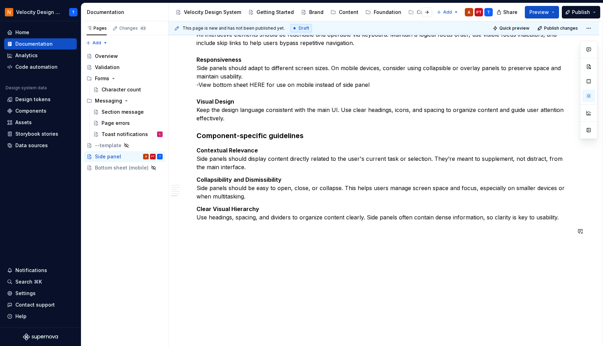
click at [183, 232] on button "button" at bounding box center [182, 232] width 10 height 10
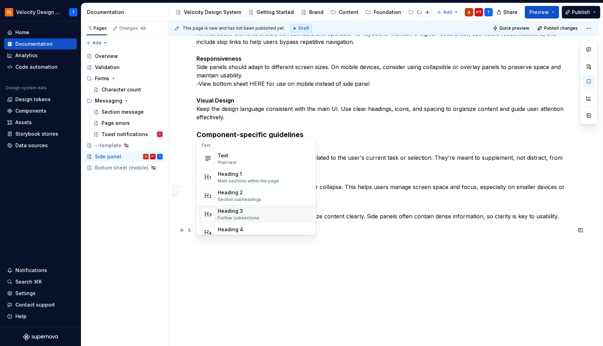
click at [237, 206] on span "Heading 3 Further subsections" at bounding box center [256, 214] width 116 height 18
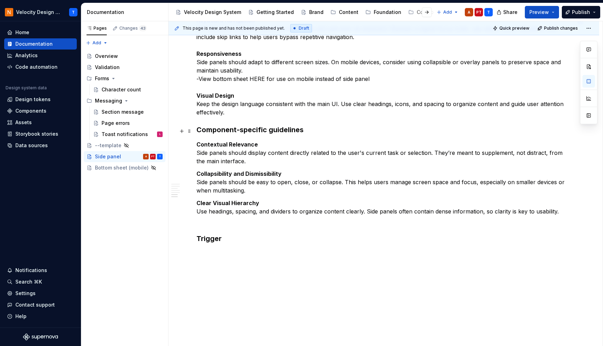
scroll to position [2228, 0]
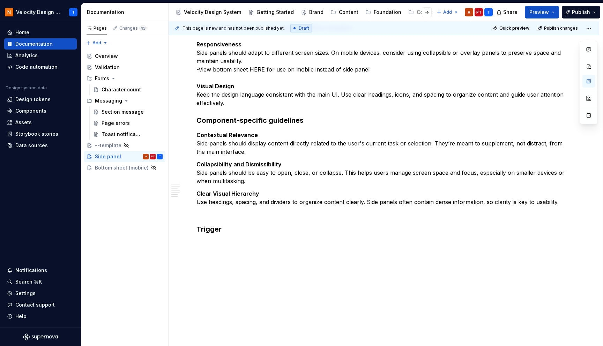
type textarea "*"
